Goal: Transaction & Acquisition: Purchase product/service

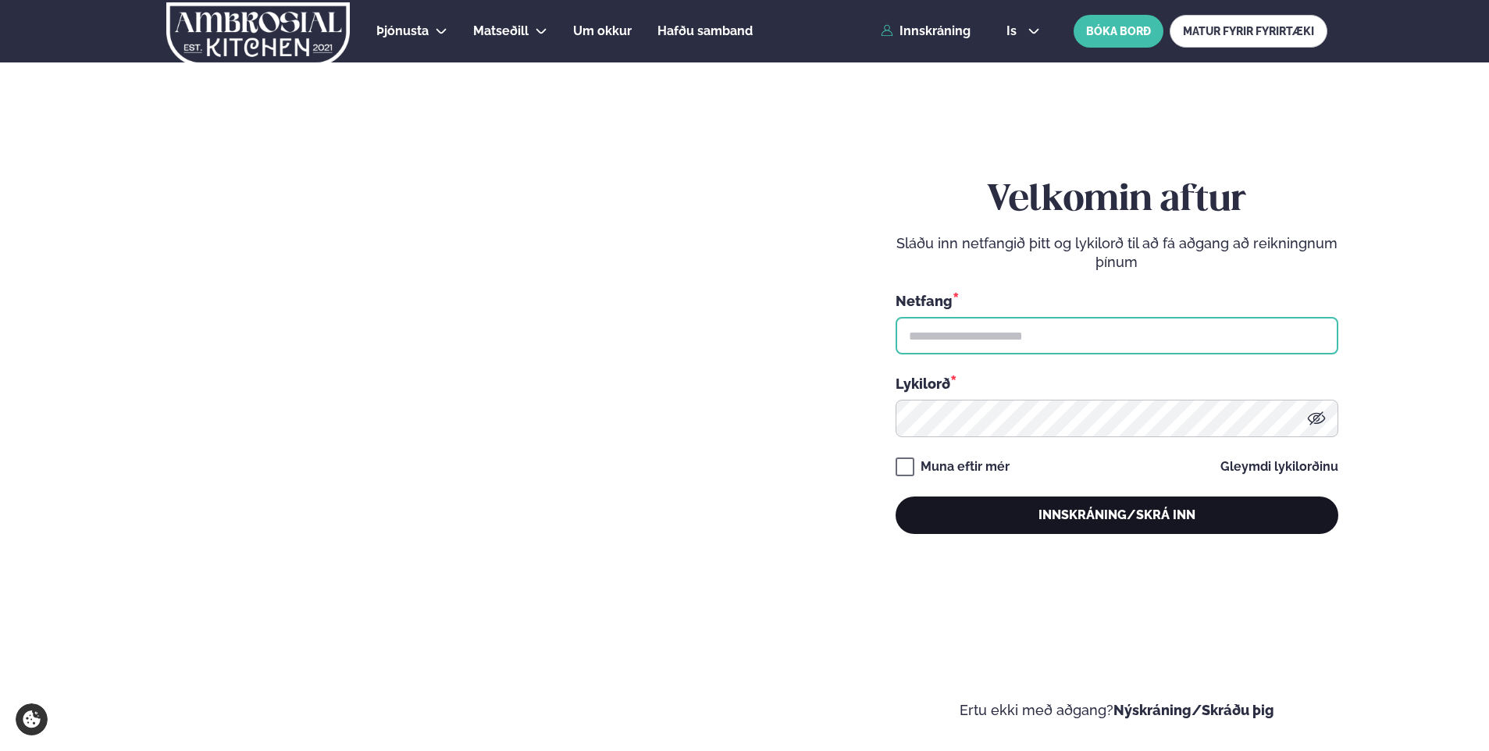
type input "**********"
click at [1075, 511] on button "Innskráning/Skrá inn" at bounding box center [1117, 515] width 443 height 37
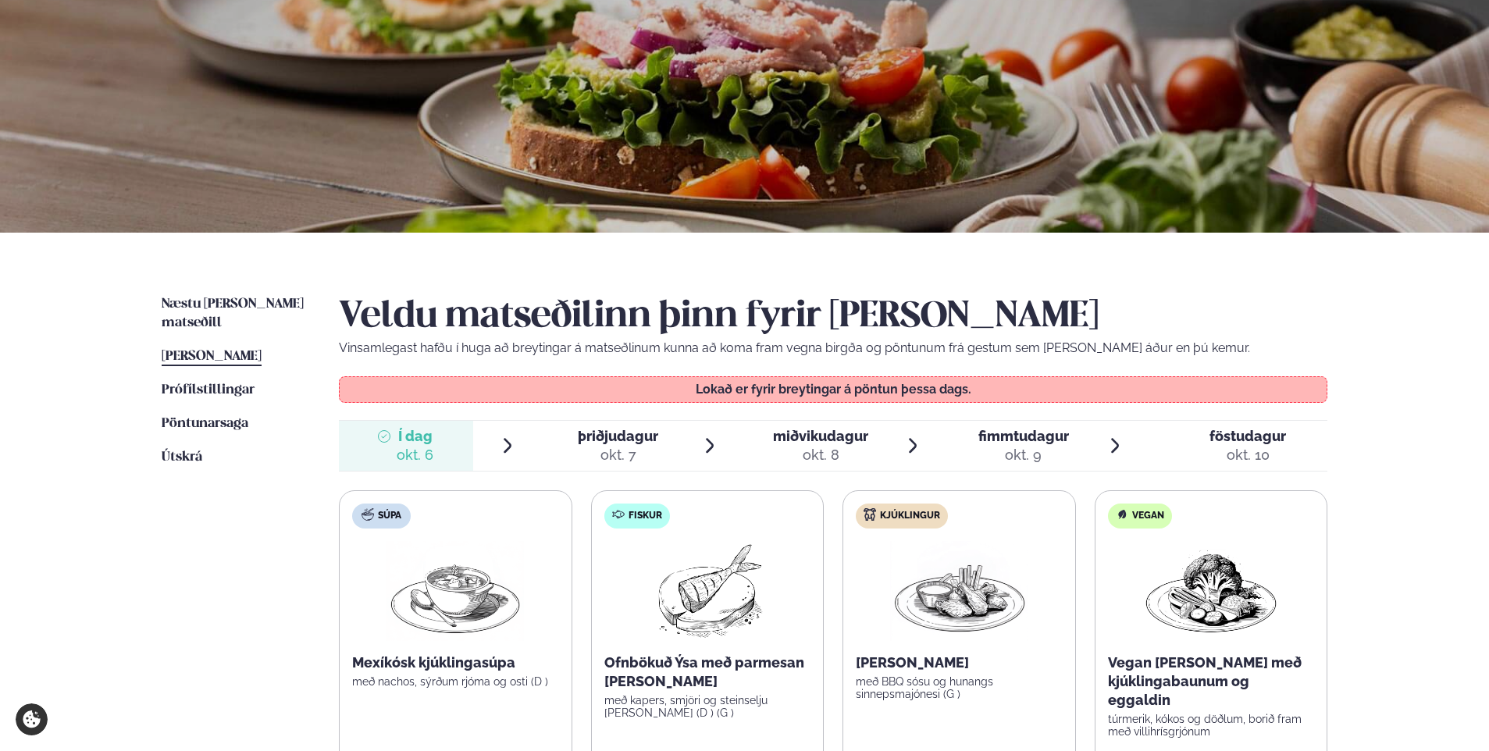
scroll to position [156, 0]
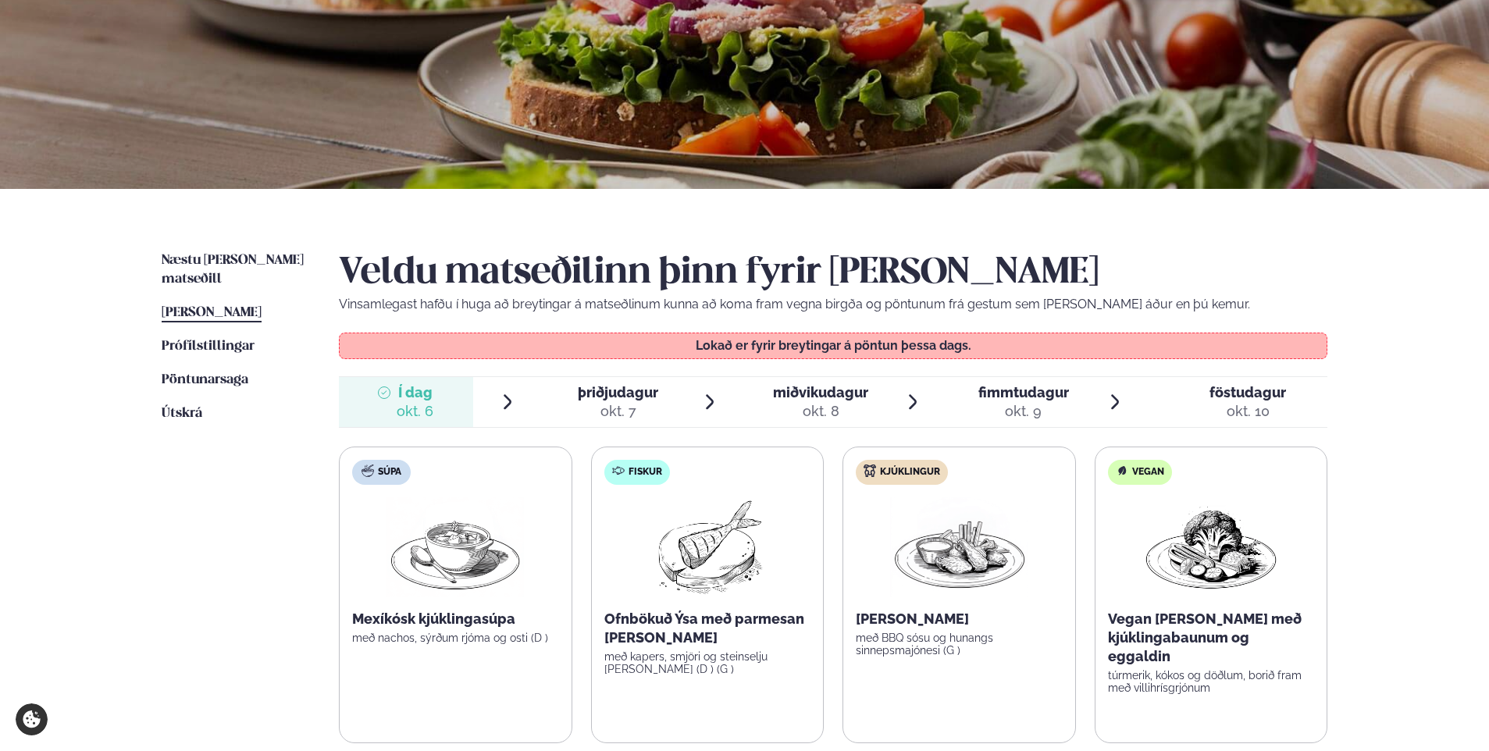
click at [625, 400] on span "þriðjudagur" at bounding box center [618, 392] width 80 height 16
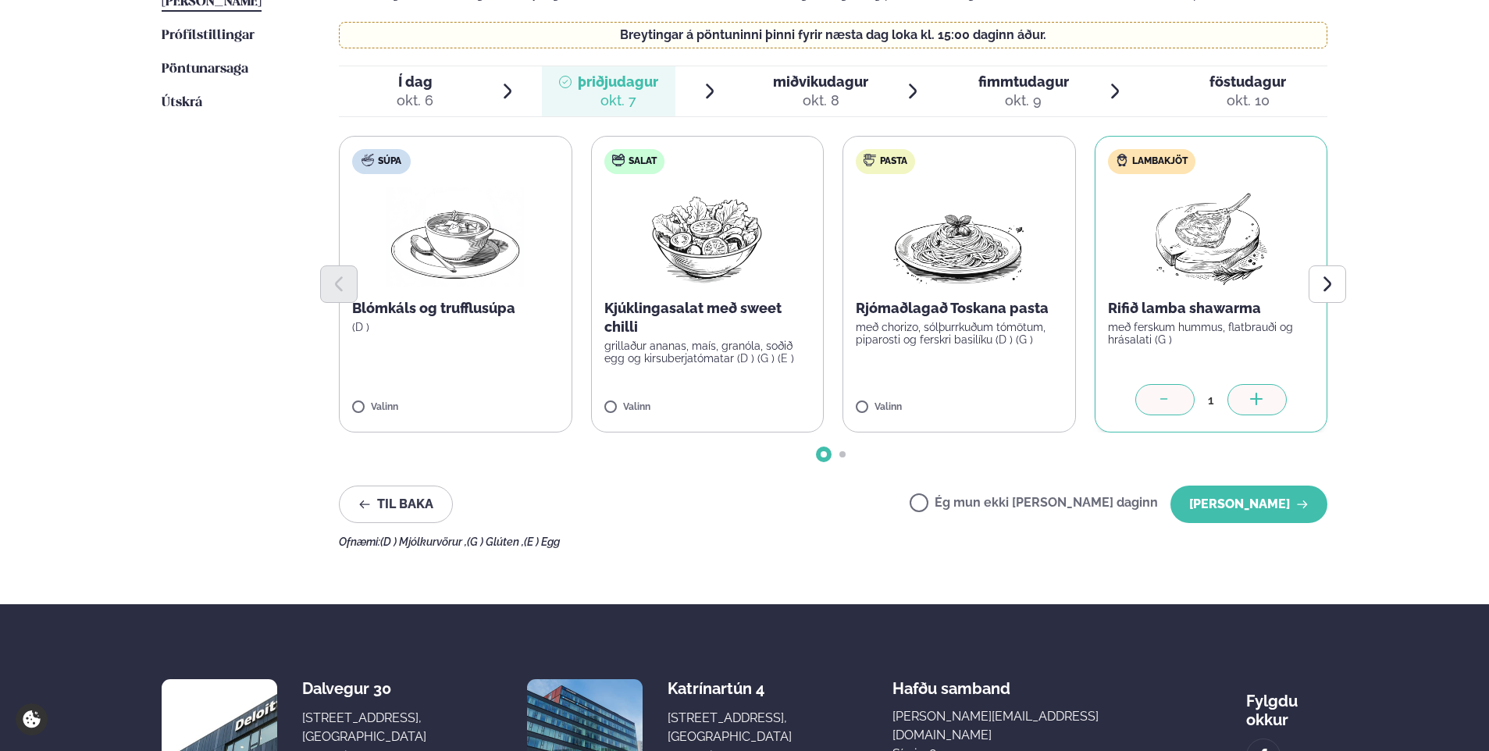
scroll to position [390, 0]
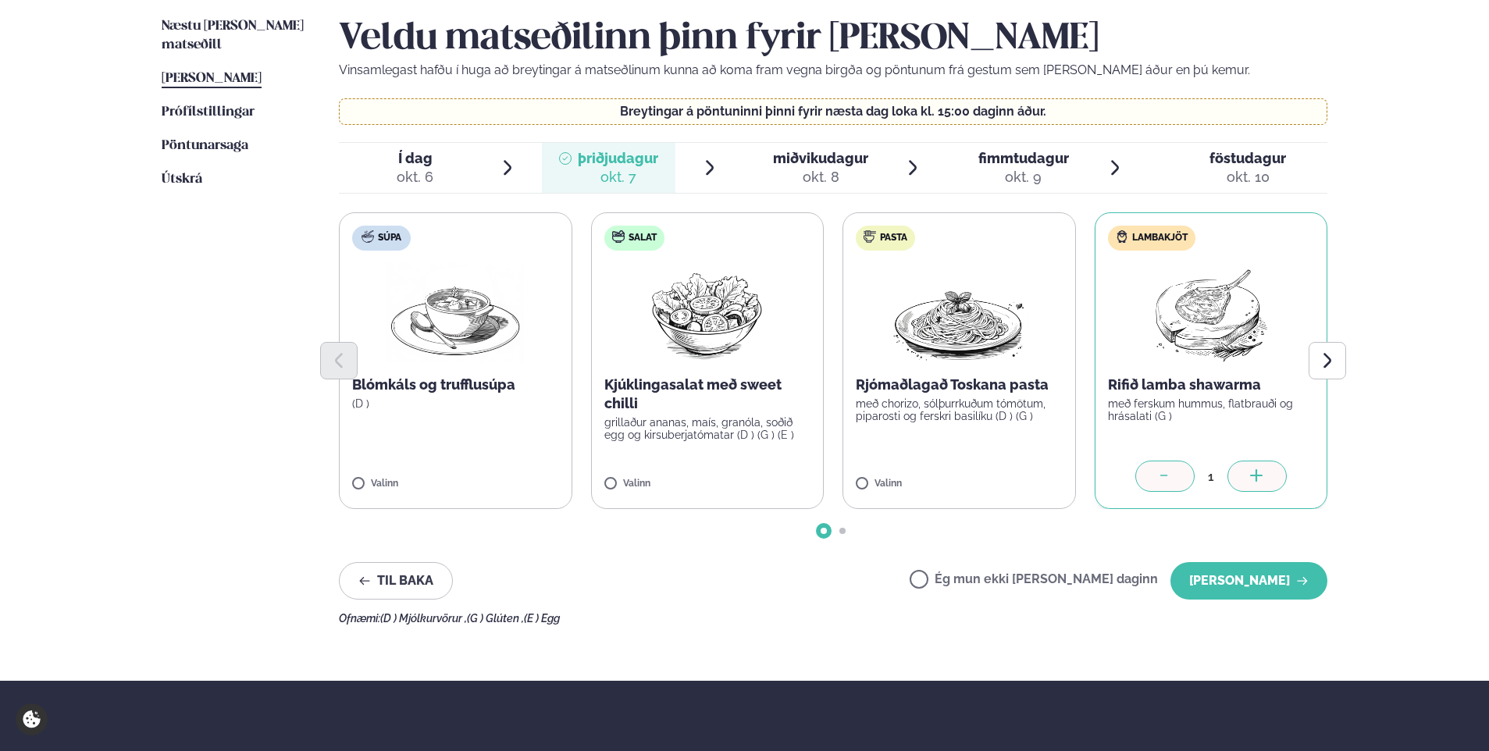
click at [1010, 166] on span "fimmtudagur" at bounding box center [1023, 158] width 91 height 16
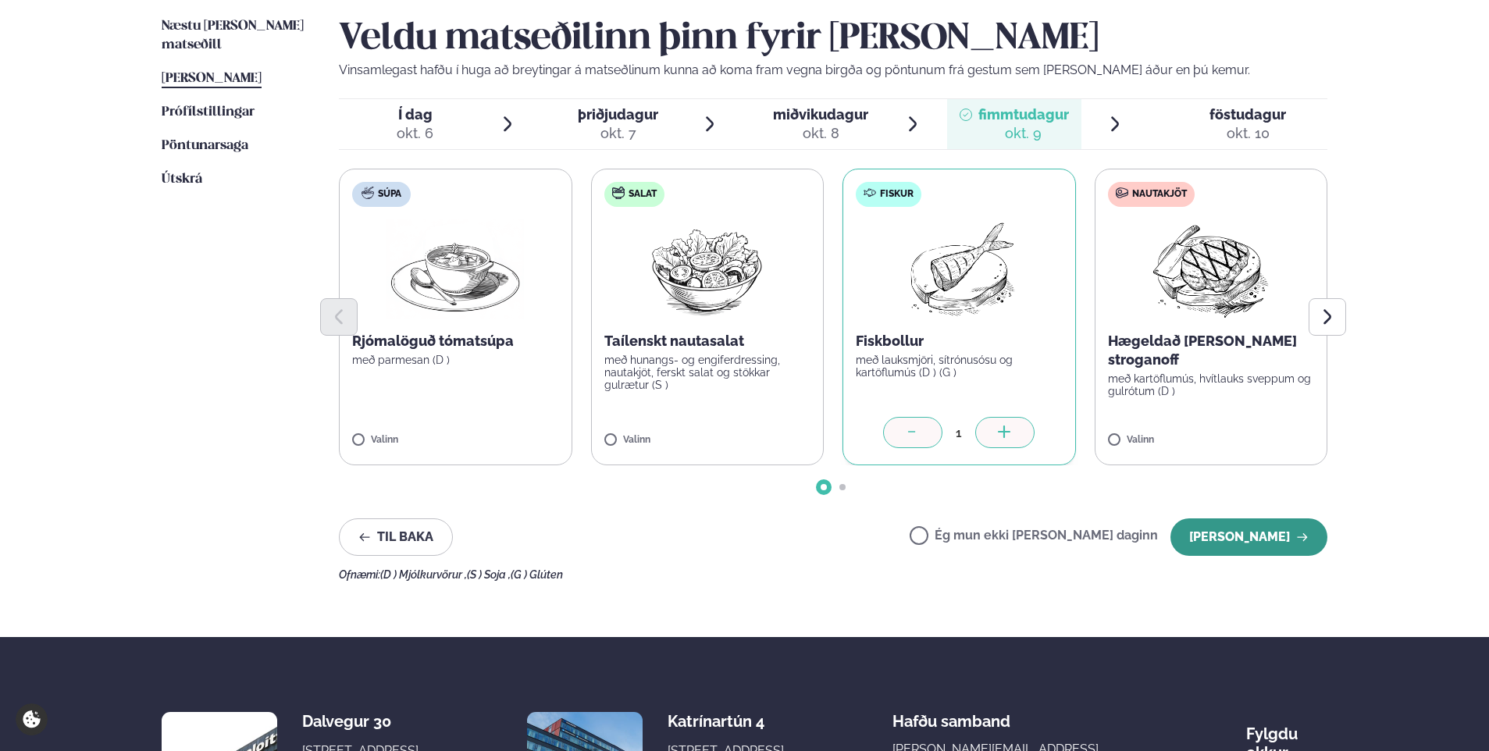
click at [1219, 533] on button "[PERSON_NAME]" at bounding box center [1249, 537] width 157 height 37
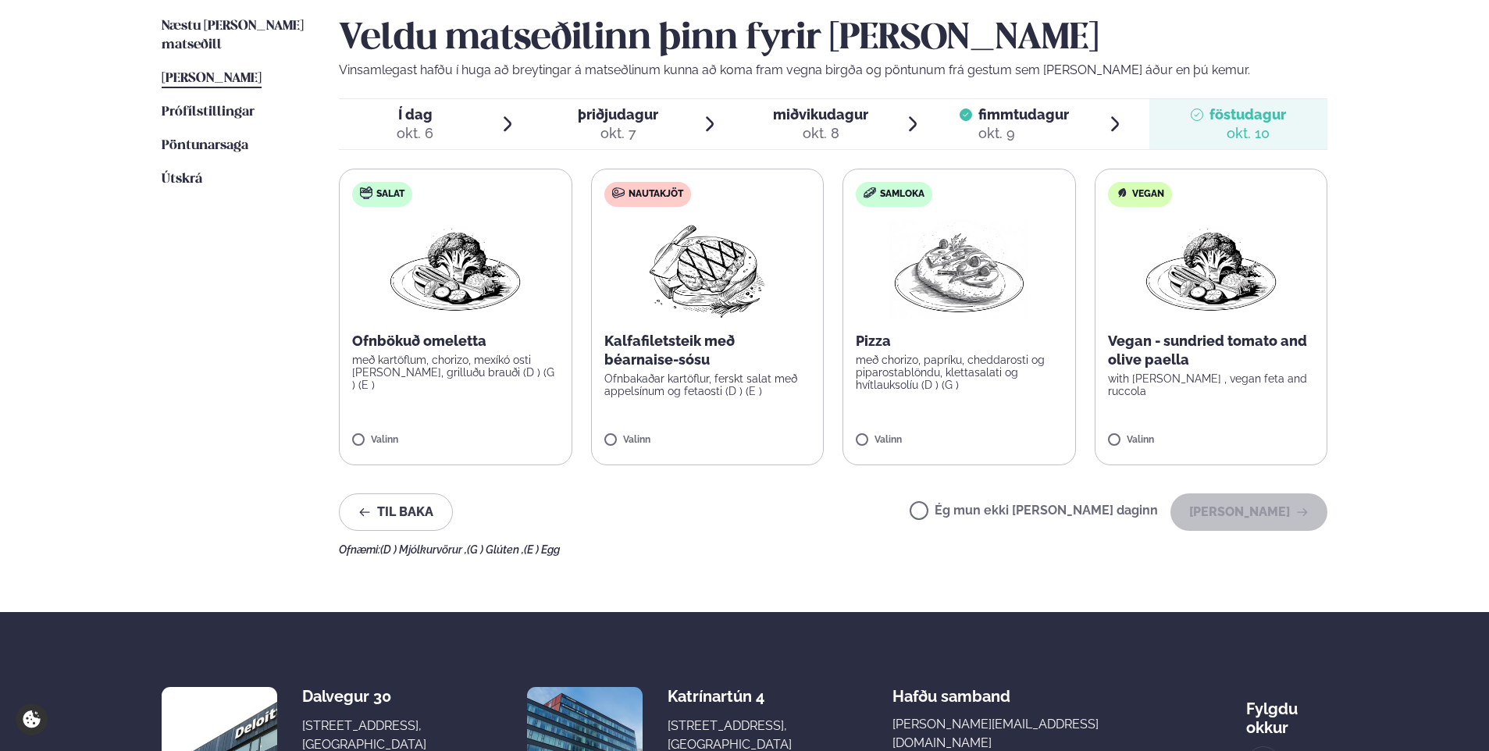
click at [1247, 550] on div "Ofnæmi: (D ) Mjólkurvörur , (G ) Glúten , (E ) Egg" at bounding box center [833, 550] width 989 height 12
click at [1311, 509] on button "[PERSON_NAME]" at bounding box center [1249, 512] width 157 height 37
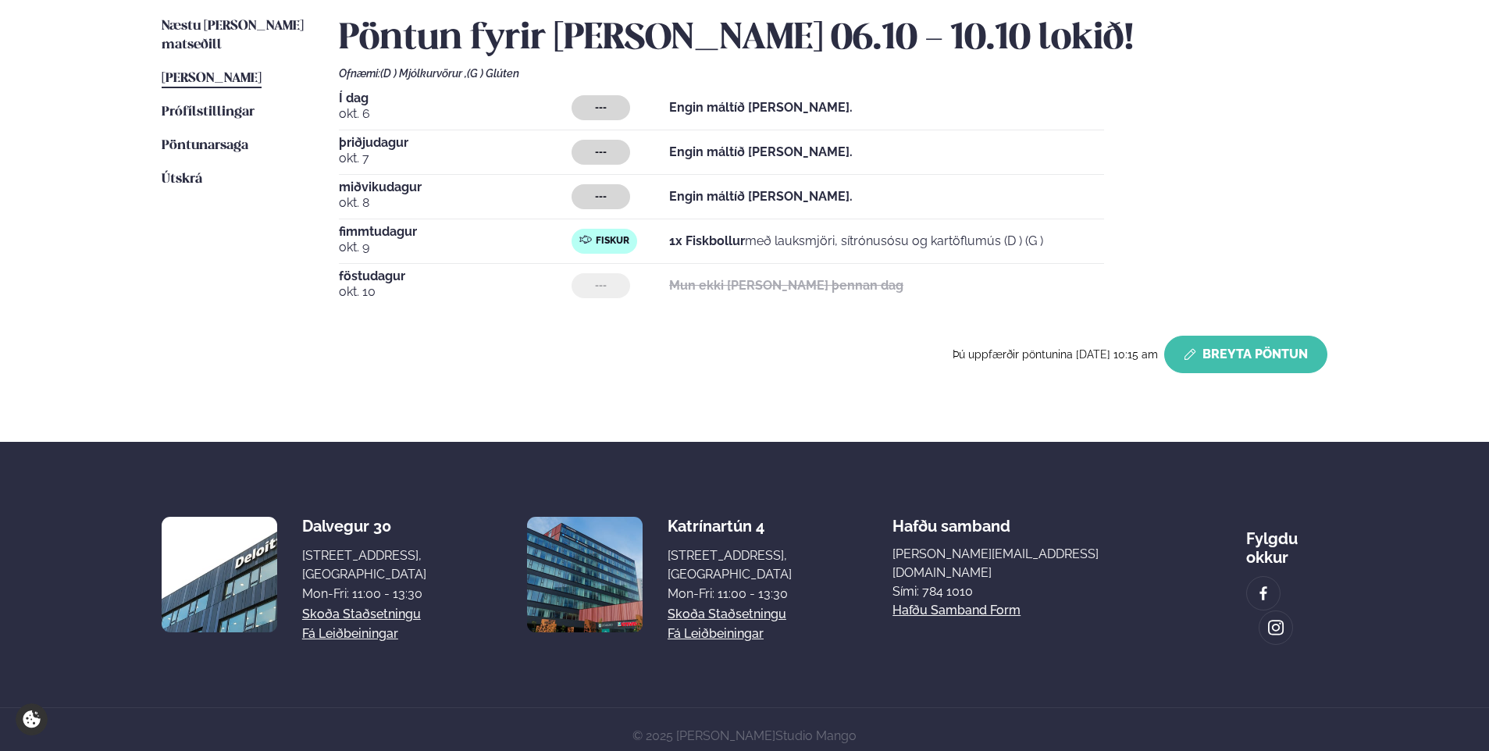
click at [1196, 361] on icon "button" at bounding box center [1190, 354] width 12 height 12
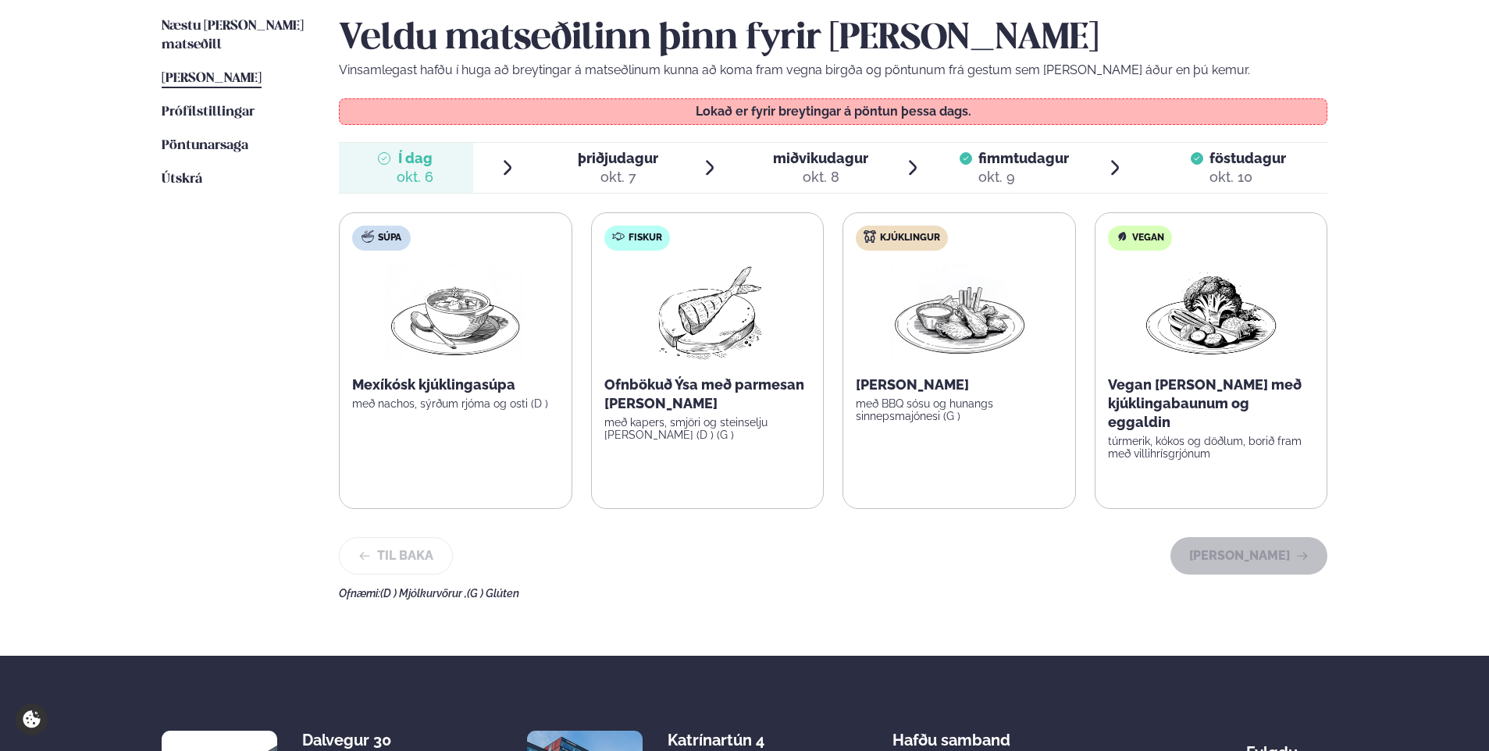
click at [644, 162] on span "þriðjudagur" at bounding box center [618, 158] width 80 height 16
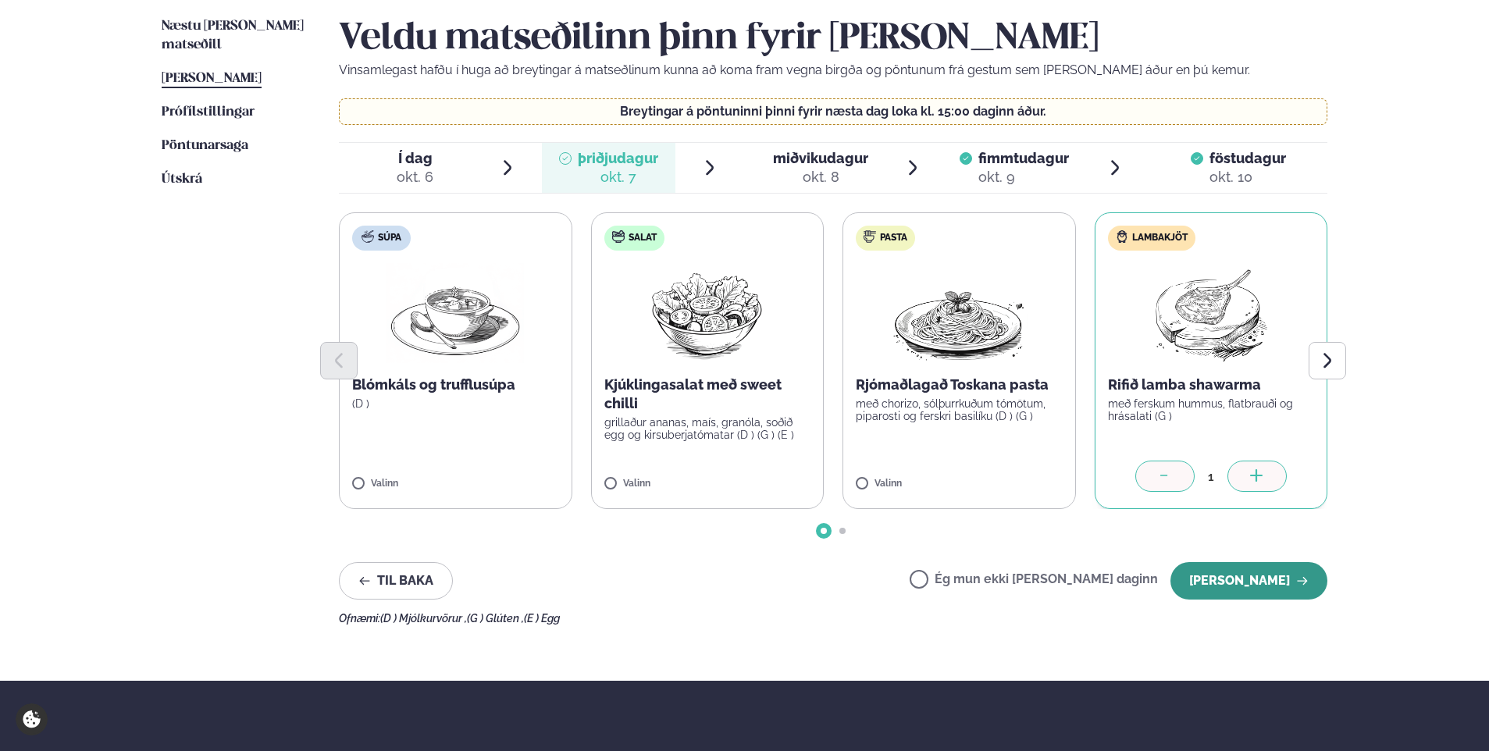
click at [1220, 593] on button "[PERSON_NAME]" at bounding box center [1249, 580] width 157 height 37
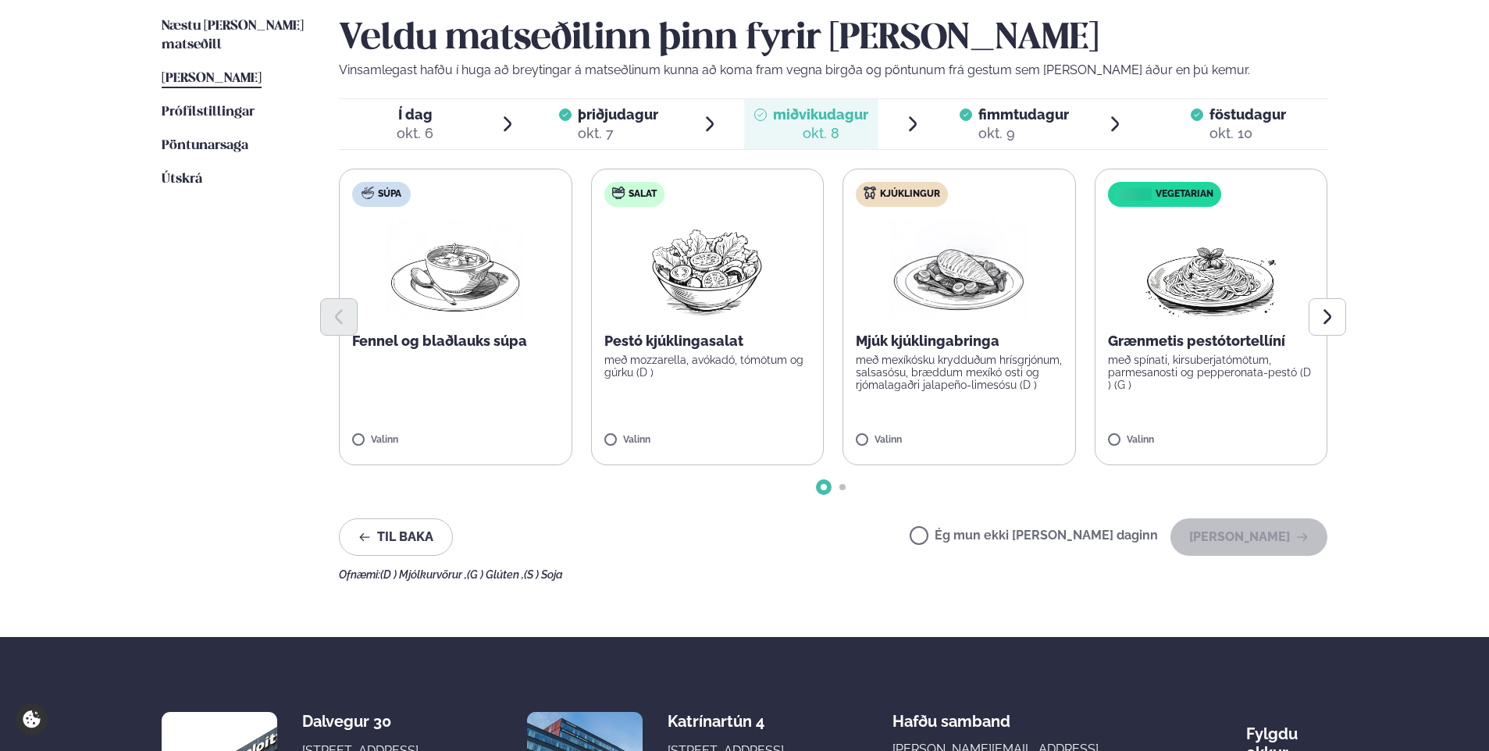
click at [956, 537] on div "Til baka Ég mun ekki [PERSON_NAME] daginn [PERSON_NAME]" at bounding box center [833, 537] width 989 height 37
click at [1225, 542] on button "[PERSON_NAME]" at bounding box center [1249, 537] width 157 height 37
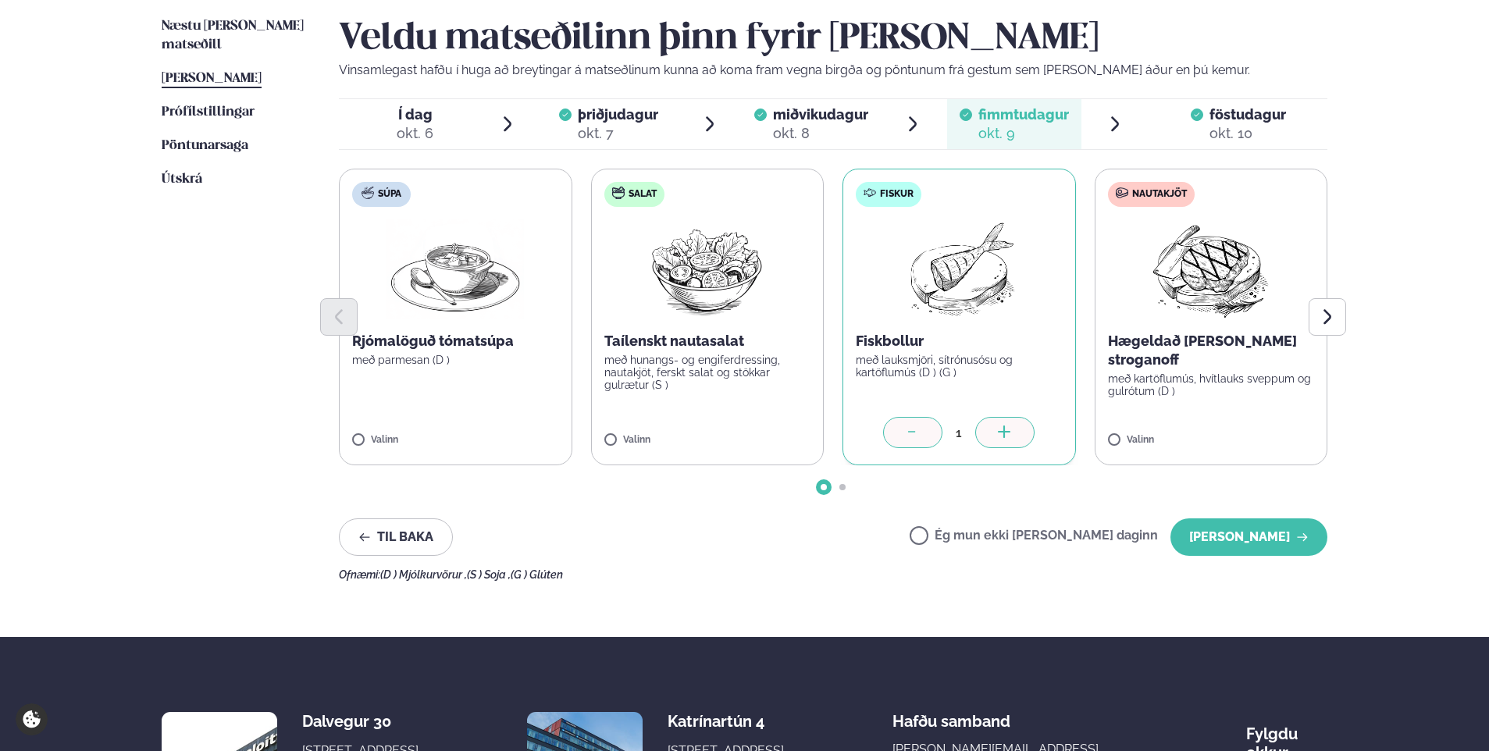
click at [1225, 542] on button "[PERSON_NAME]" at bounding box center [1249, 537] width 157 height 37
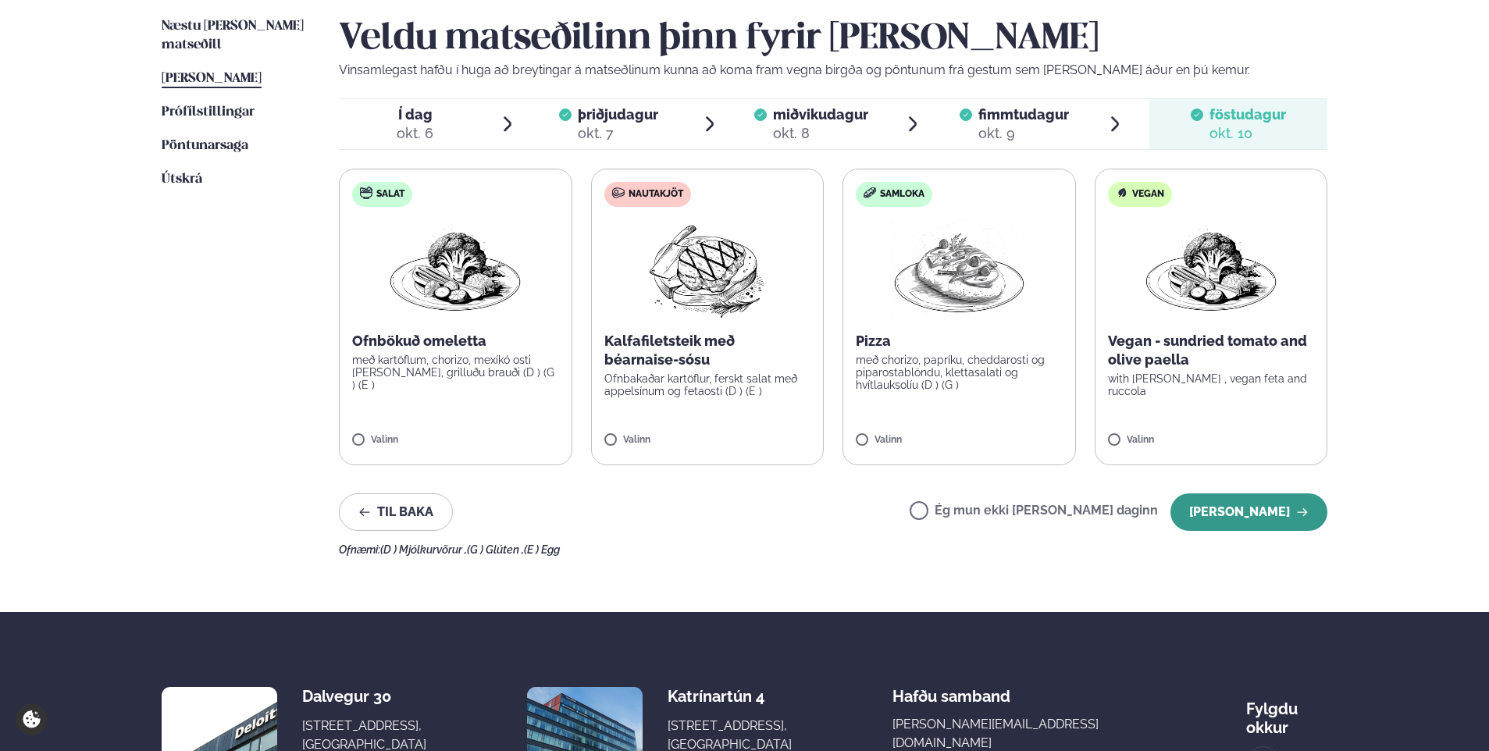
click at [1225, 518] on button "[PERSON_NAME]" at bounding box center [1249, 512] width 157 height 37
